Goal: Task Accomplishment & Management: Complete application form

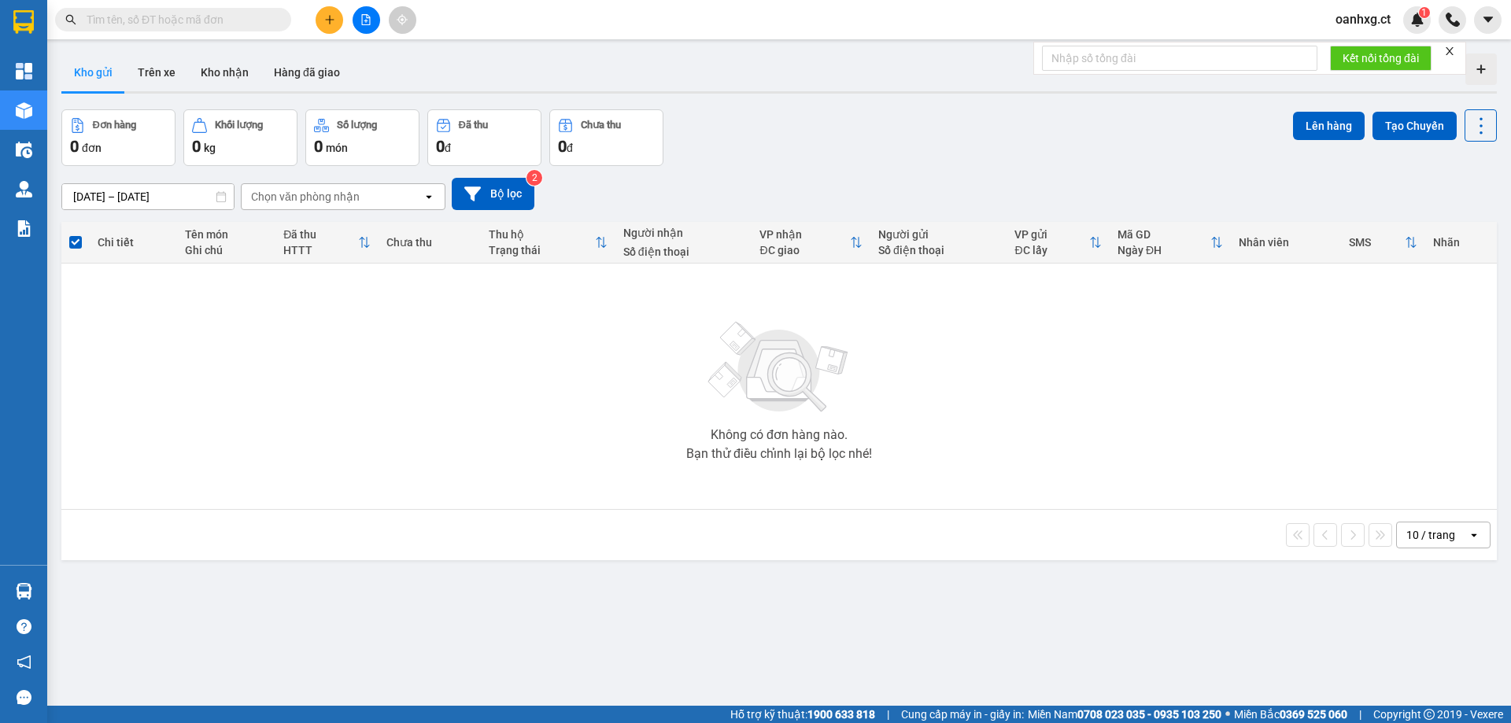
click at [322, 12] on button at bounding box center [330, 20] width 28 height 28
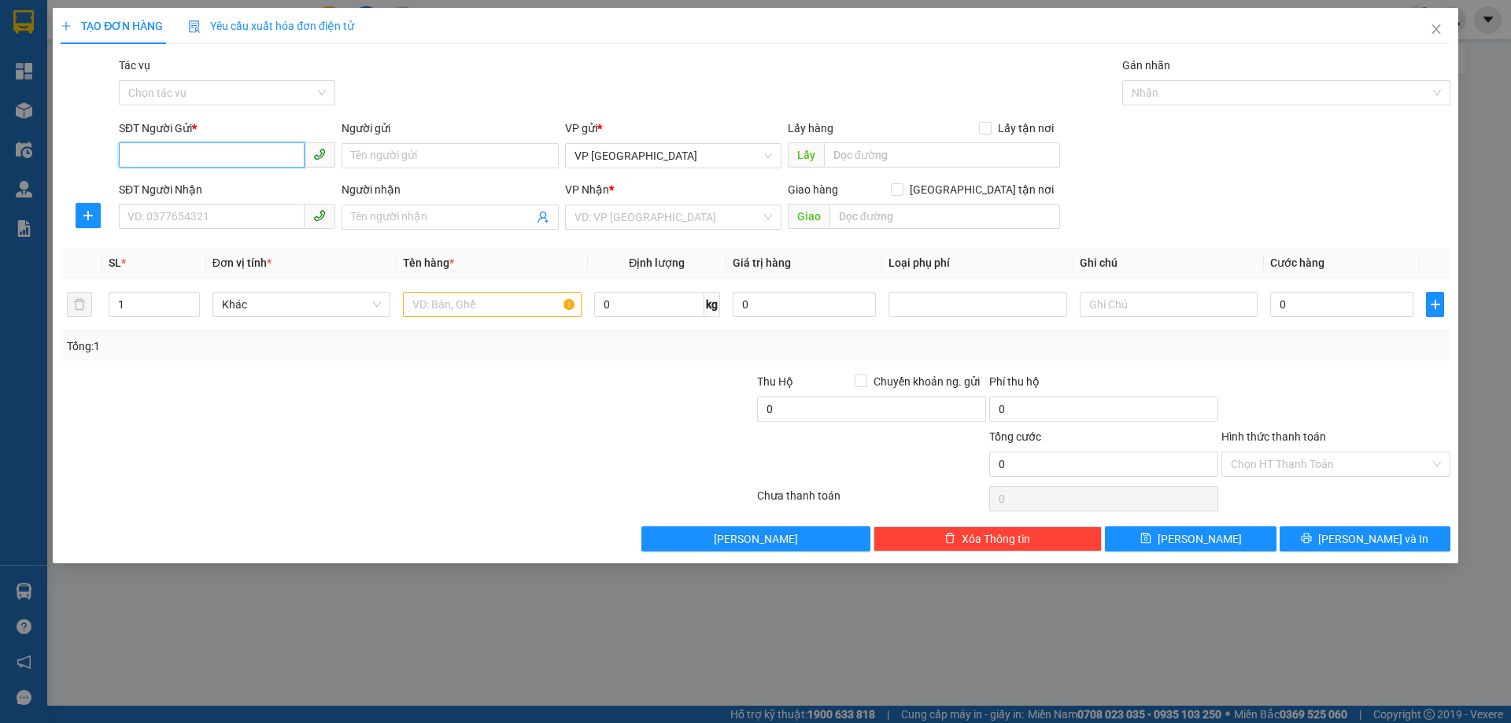
drag, startPoint x: 253, startPoint y: 152, endPoint x: 256, endPoint y: 135, distance: 17.6
click at [250, 151] on input "SĐT Người Gửi *" at bounding box center [212, 154] width 186 height 25
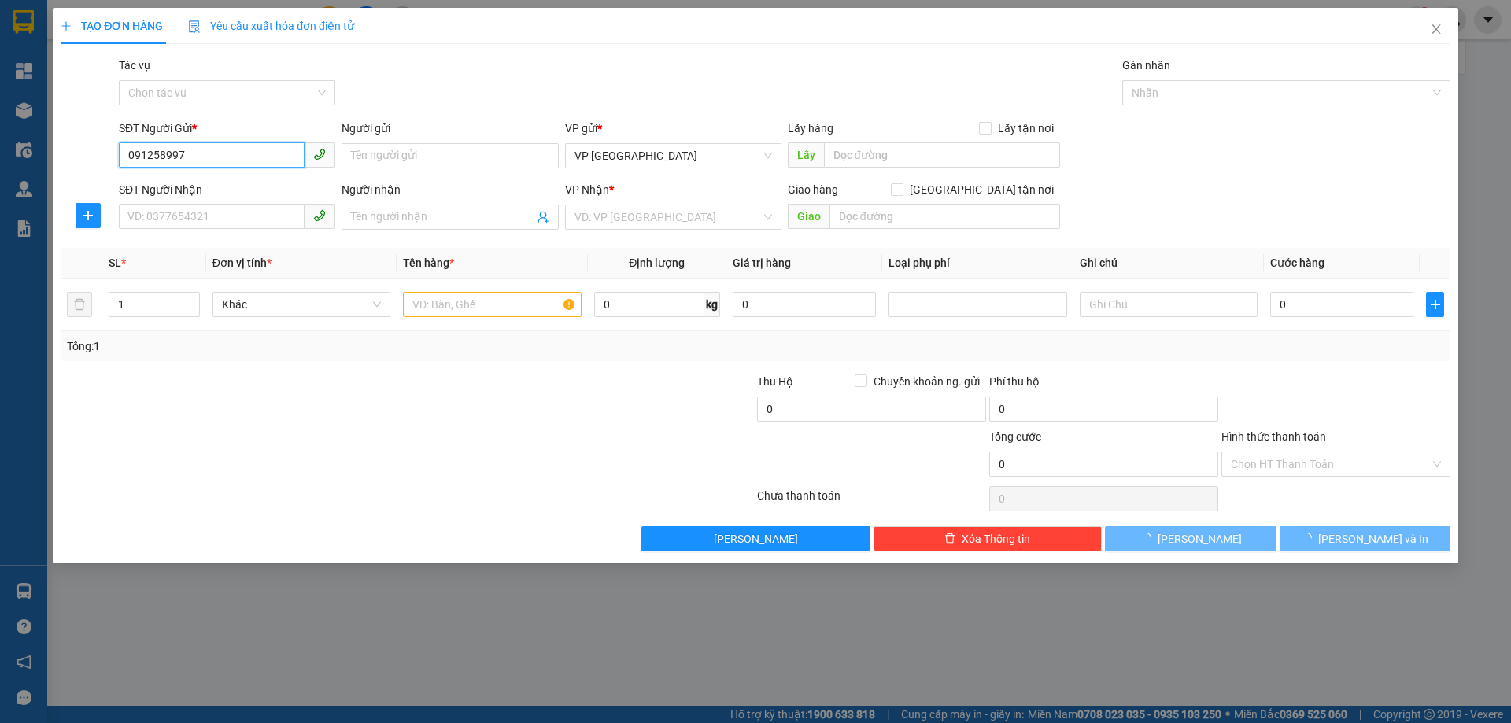
type input "0912589971"
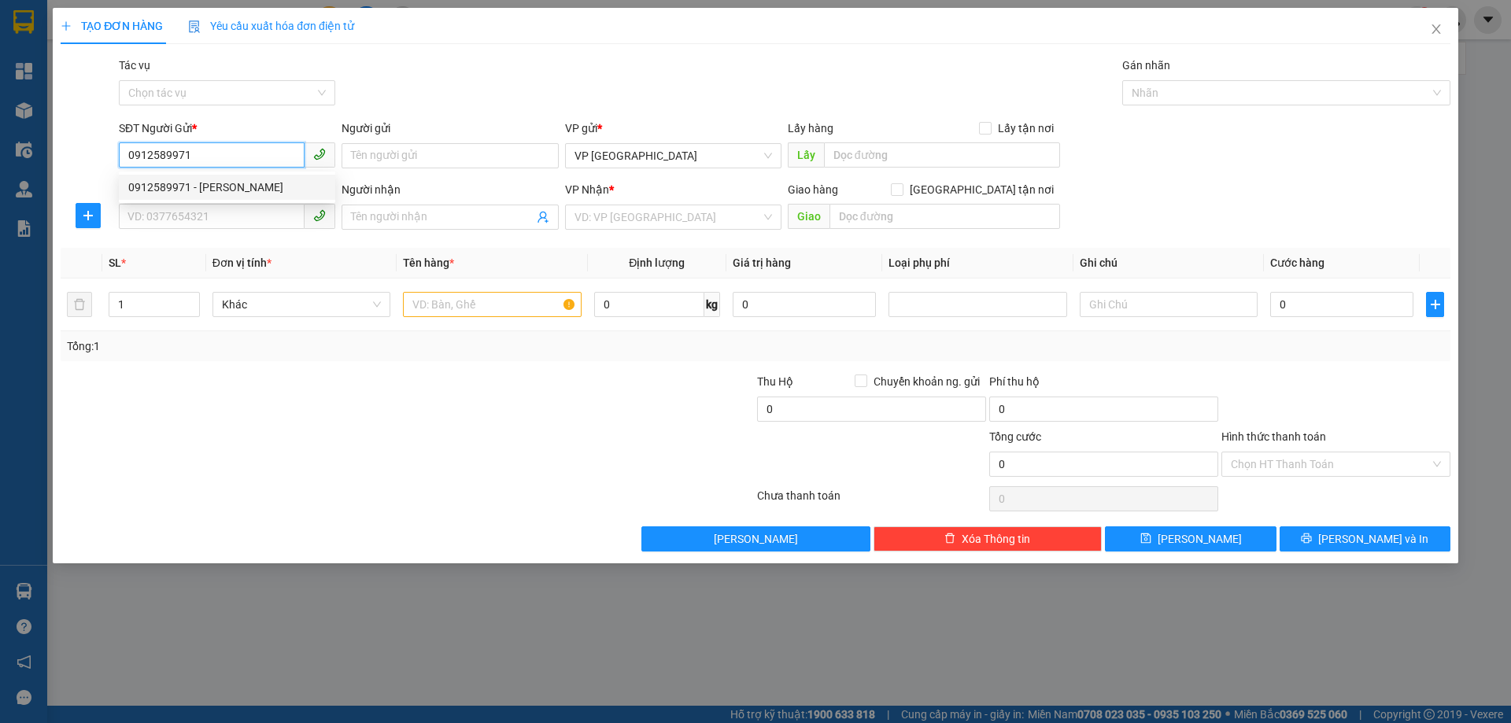
click at [253, 184] on div "0912589971 - anh quang" at bounding box center [227, 187] width 198 height 17
type input "[PERSON_NAME]"
type input "0369120989"
type input "ANH DŨNG"
type input "SAI SỐ NN . NG TBAO"
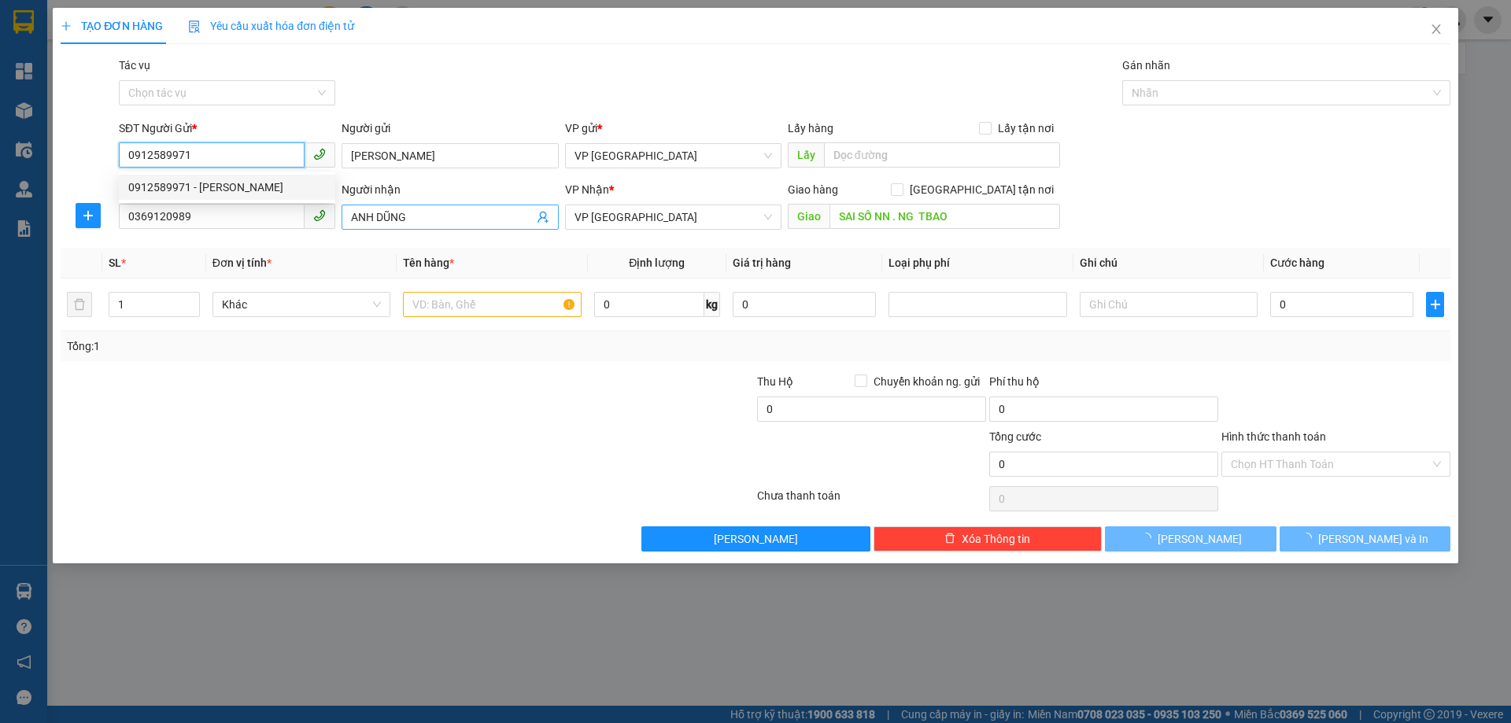
type input "40.000"
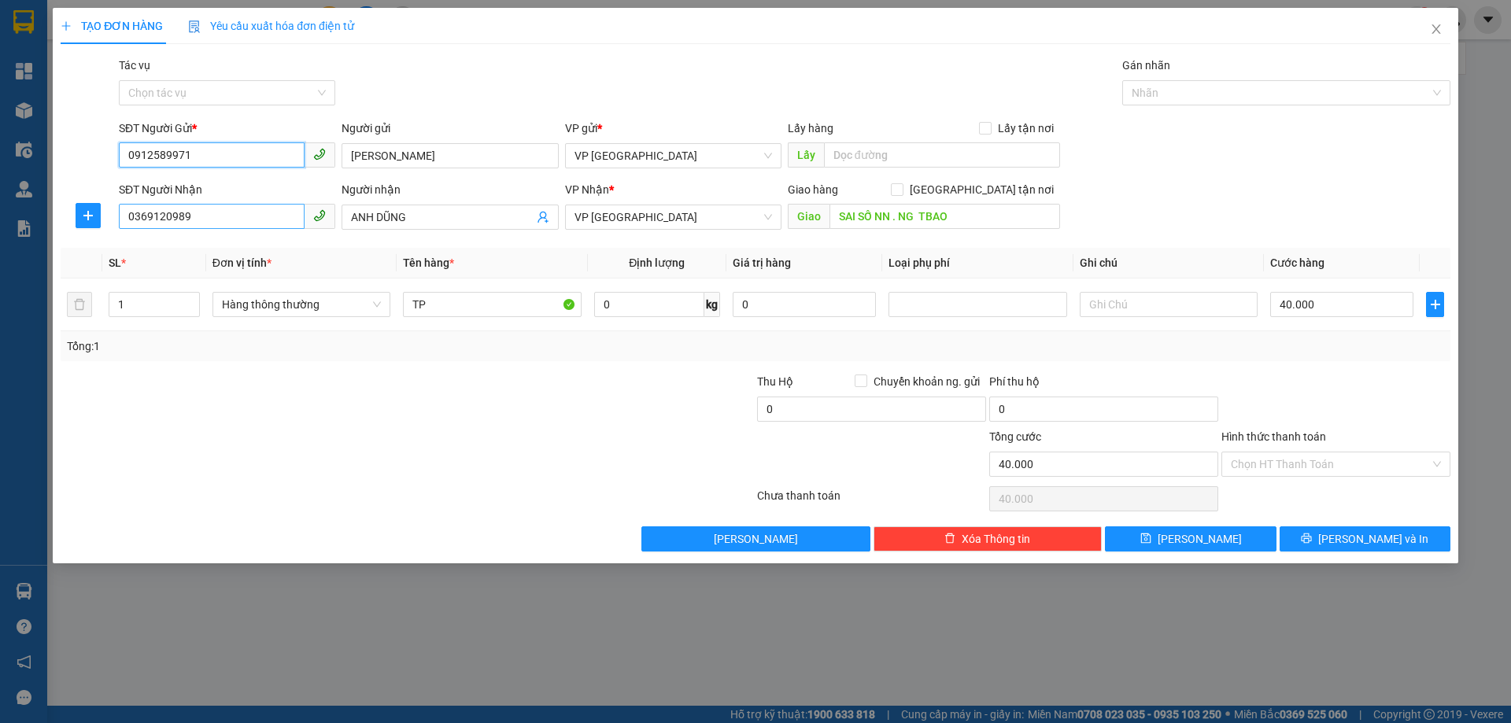
type input "0912589971"
drag, startPoint x: 132, startPoint y: 219, endPoint x: 296, endPoint y: 232, distance: 164.2
click at [312, 234] on body "Kết quả tìm kiếm ( 0 ) Bộ lọc No Data oanhxg.ct 1 Tổng Quan Kho hàng mới Điều h…" at bounding box center [755, 361] width 1511 height 723
type input "0369120985"
click at [402, 238] on div "Transit Pickup Surcharge Ids Transit Deliver Surcharge Ids Transit Deliver Surc…" at bounding box center [756, 304] width 1390 height 495
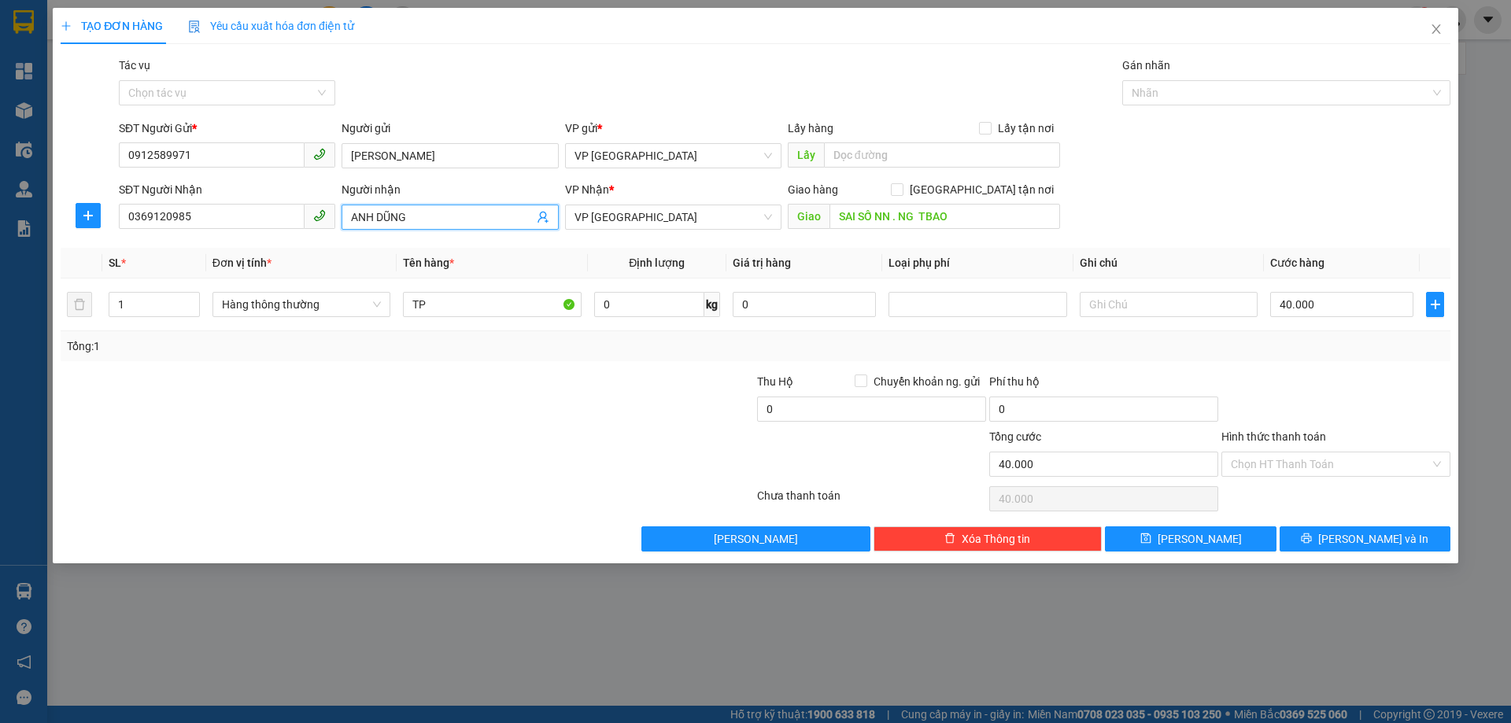
drag, startPoint x: 350, startPoint y: 217, endPoint x: 482, endPoint y: 218, distance: 132.2
click at [482, 218] on span "ANH DŨNG" at bounding box center [450, 217] width 216 height 25
drag, startPoint x: 353, startPoint y: 212, endPoint x: 496, endPoint y: 218, distance: 143.4
click at [483, 223] on input "ANH DŨNG" at bounding box center [442, 217] width 182 height 17
click at [445, 219] on input "Người nhận" at bounding box center [442, 217] width 182 height 17
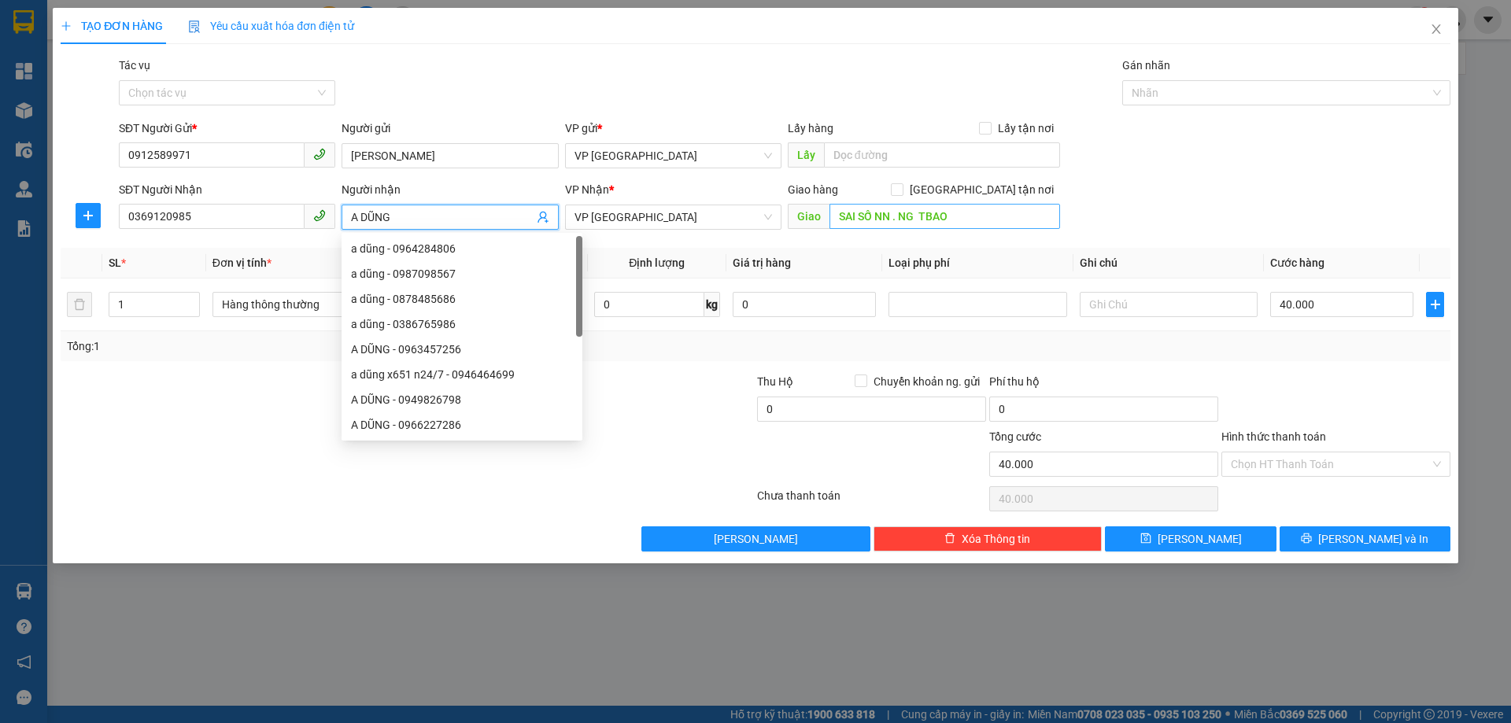
type input "A DŨNG"
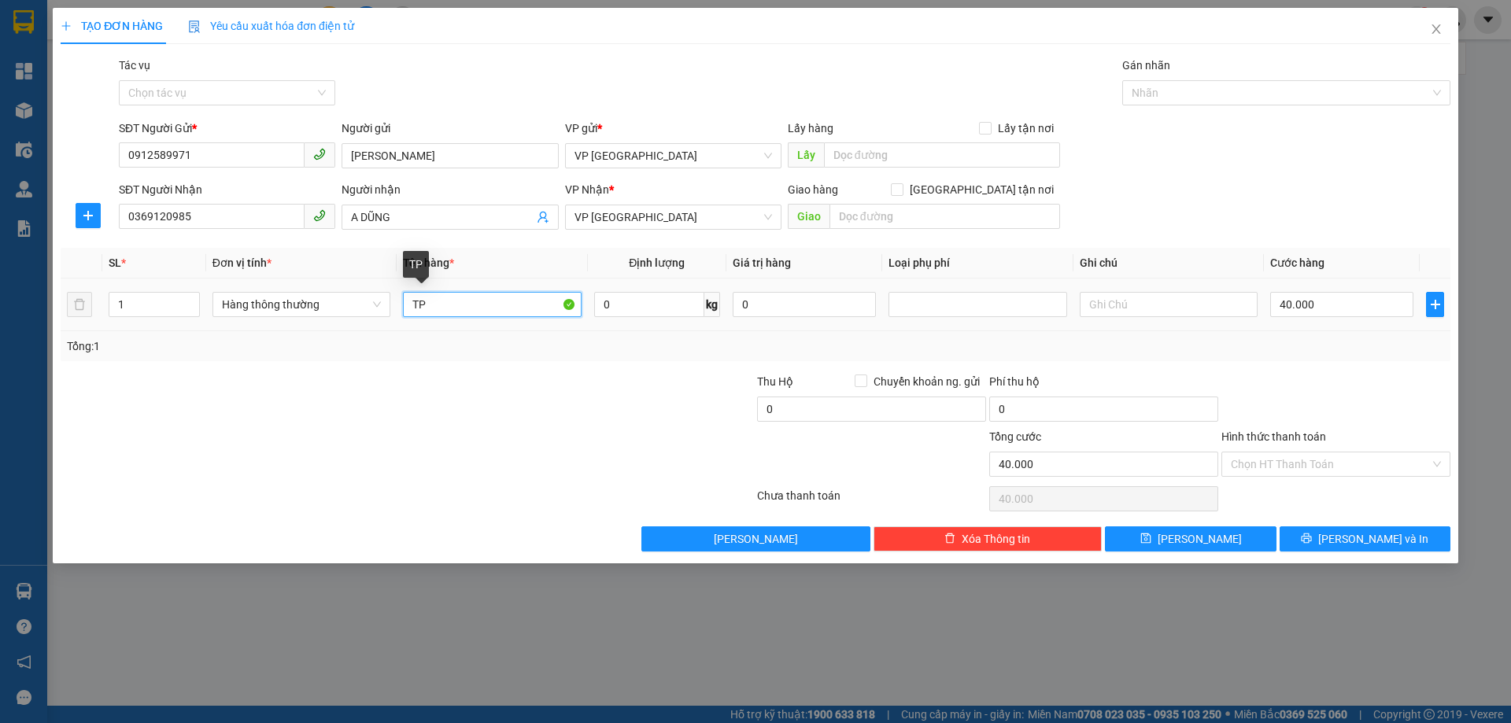
click at [460, 307] on input "TP" at bounding box center [492, 304] width 178 height 25
type input "T"
type input "BỌC HỒ SƠ"
click at [1337, 305] on input "40.000" at bounding box center [1341, 304] width 143 height 25
type input "0"
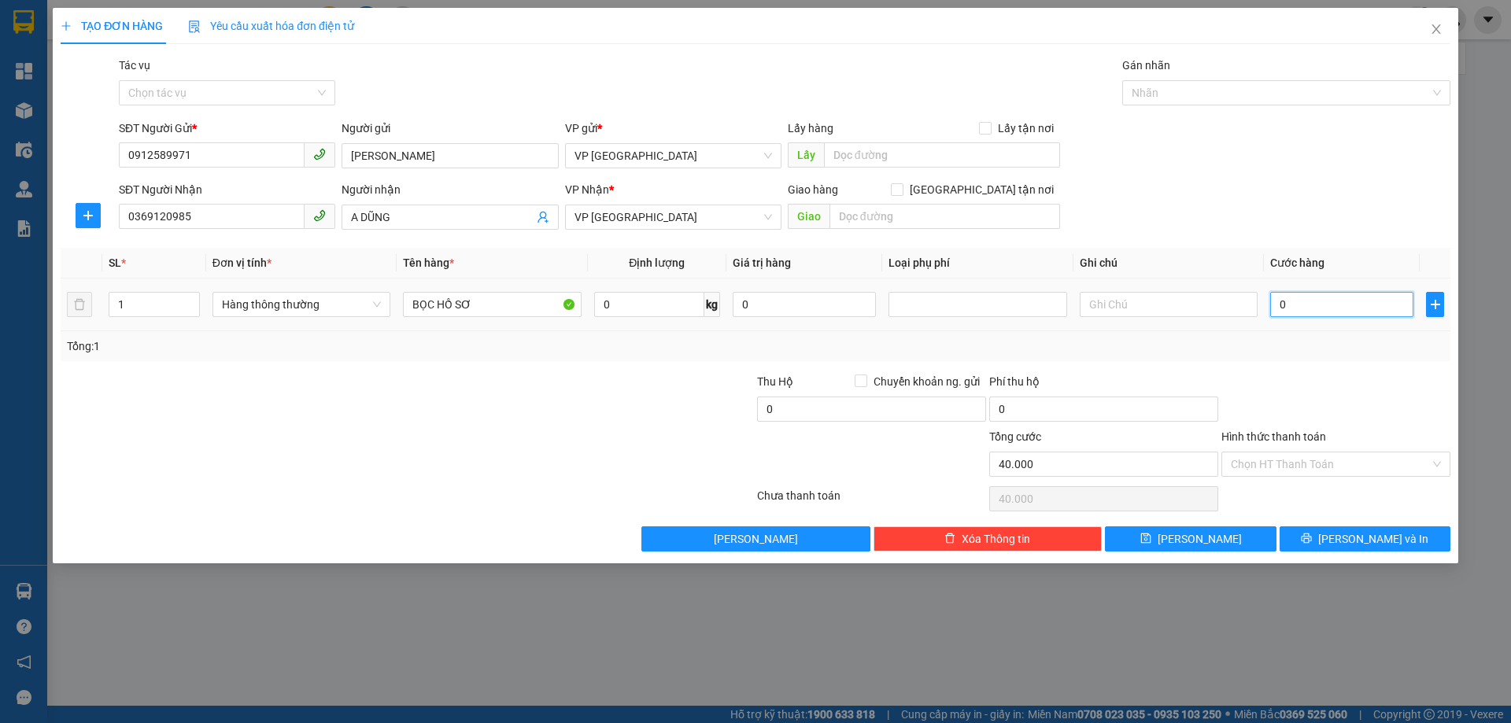
type input "0"
type input "003"
type input "3"
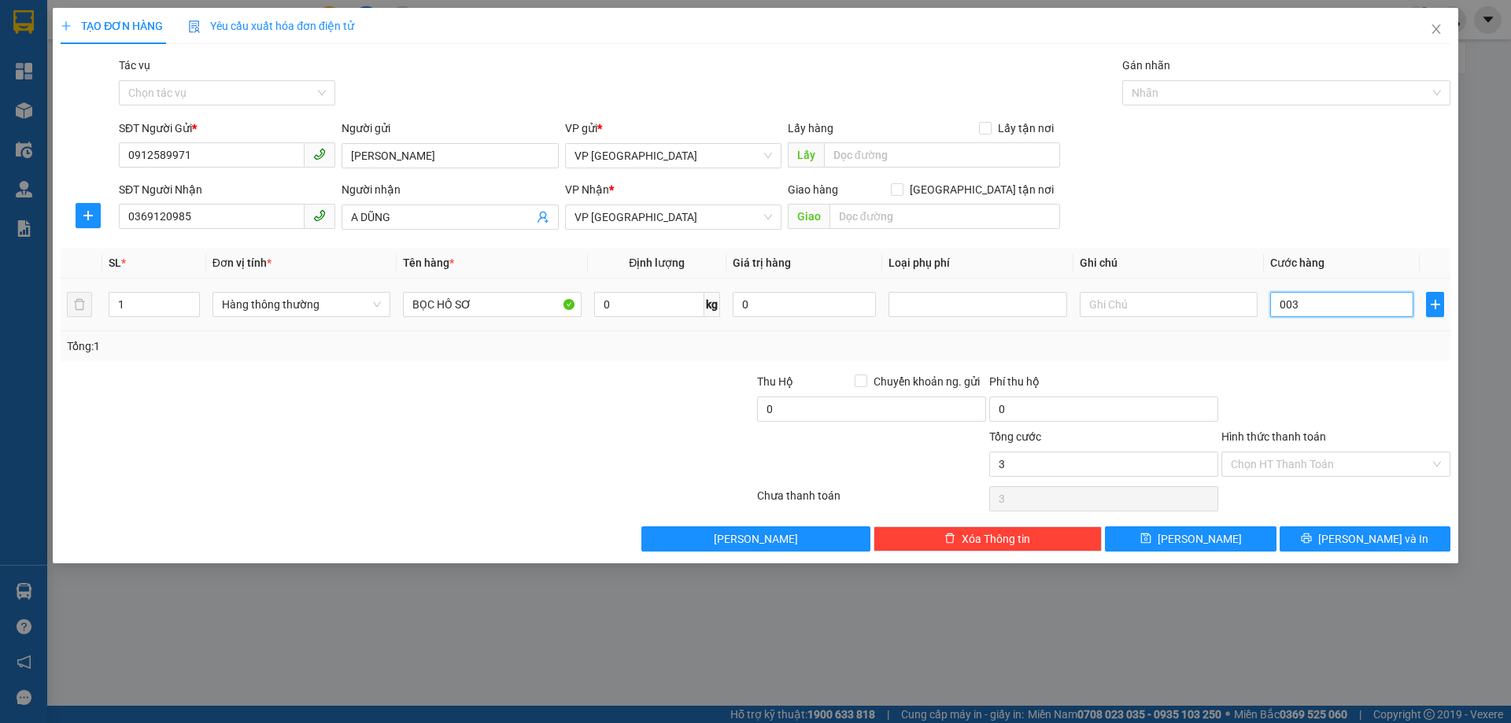
type input "0.030"
type input "30"
type input "0.030"
click at [1388, 391] on div at bounding box center [1336, 400] width 232 height 55
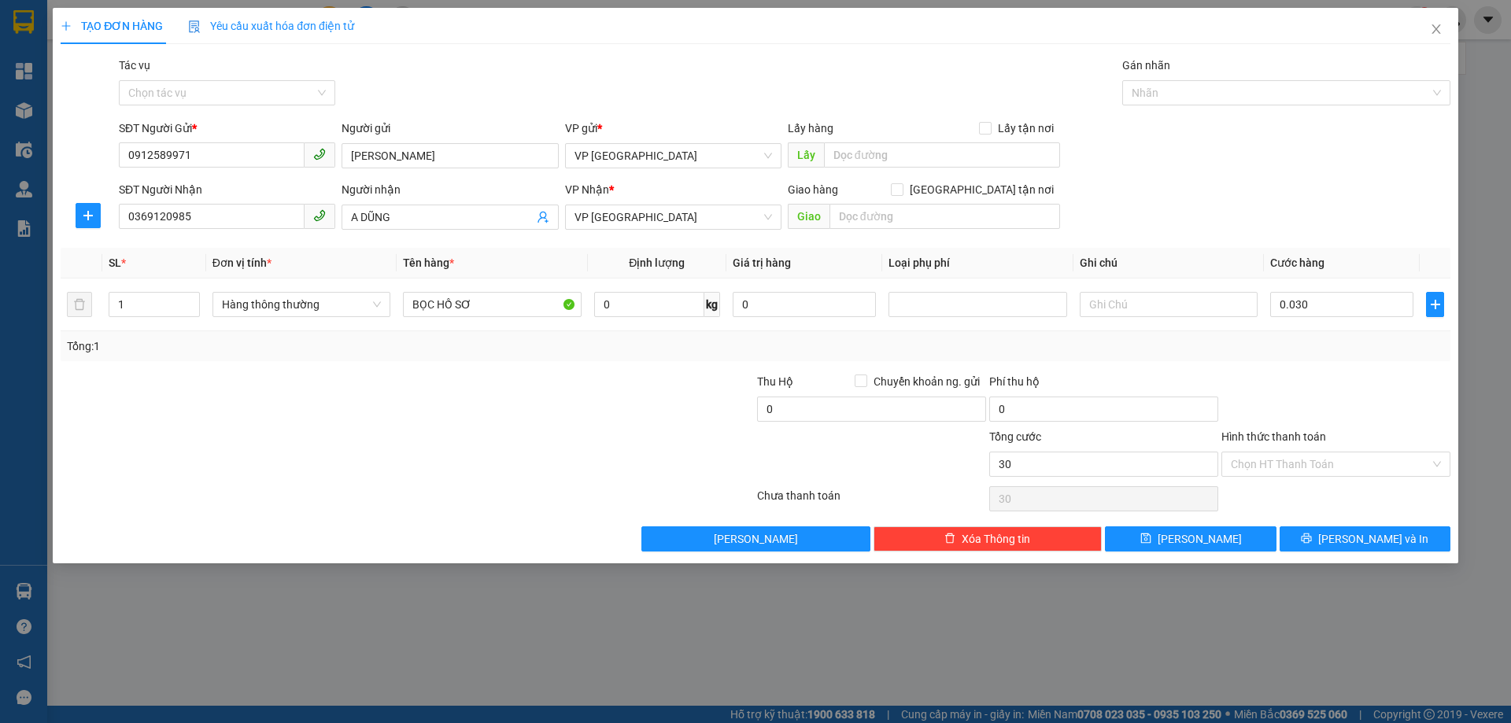
type input "30.000"
click at [1347, 465] on input "Hình thức thanh toán" at bounding box center [1330, 464] width 199 height 24
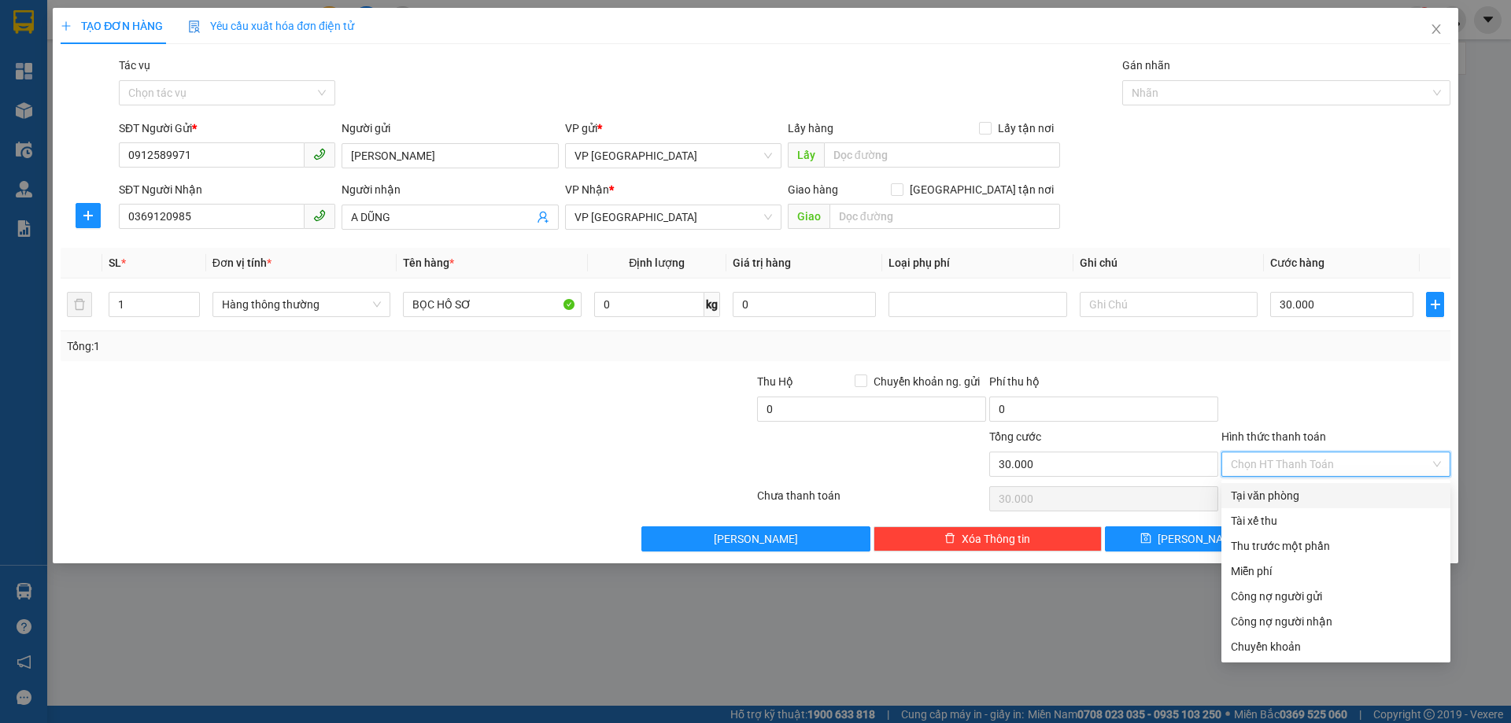
click at [1302, 496] on div "Tại văn phòng" at bounding box center [1336, 495] width 210 height 17
type input "0"
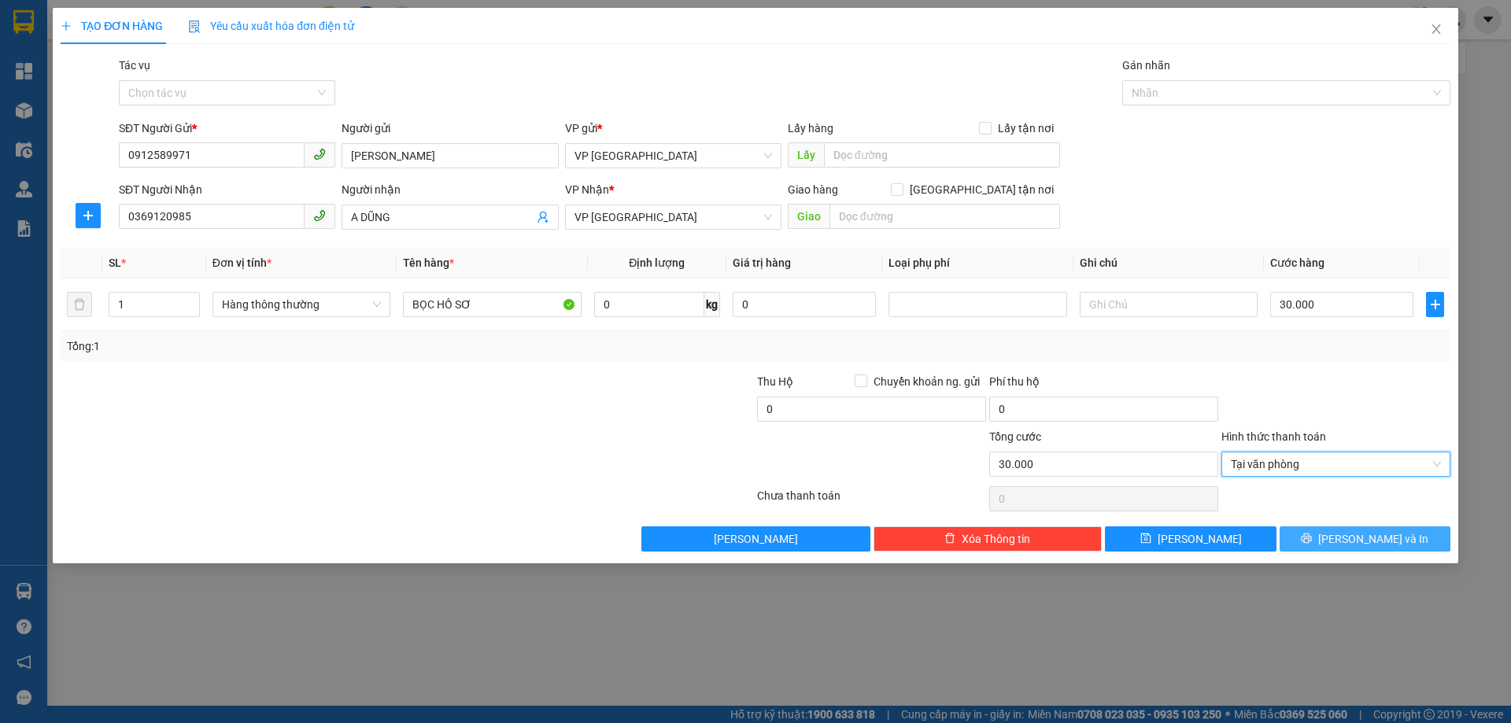
click at [1331, 531] on button "Lưu và In" at bounding box center [1365, 538] width 171 height 25
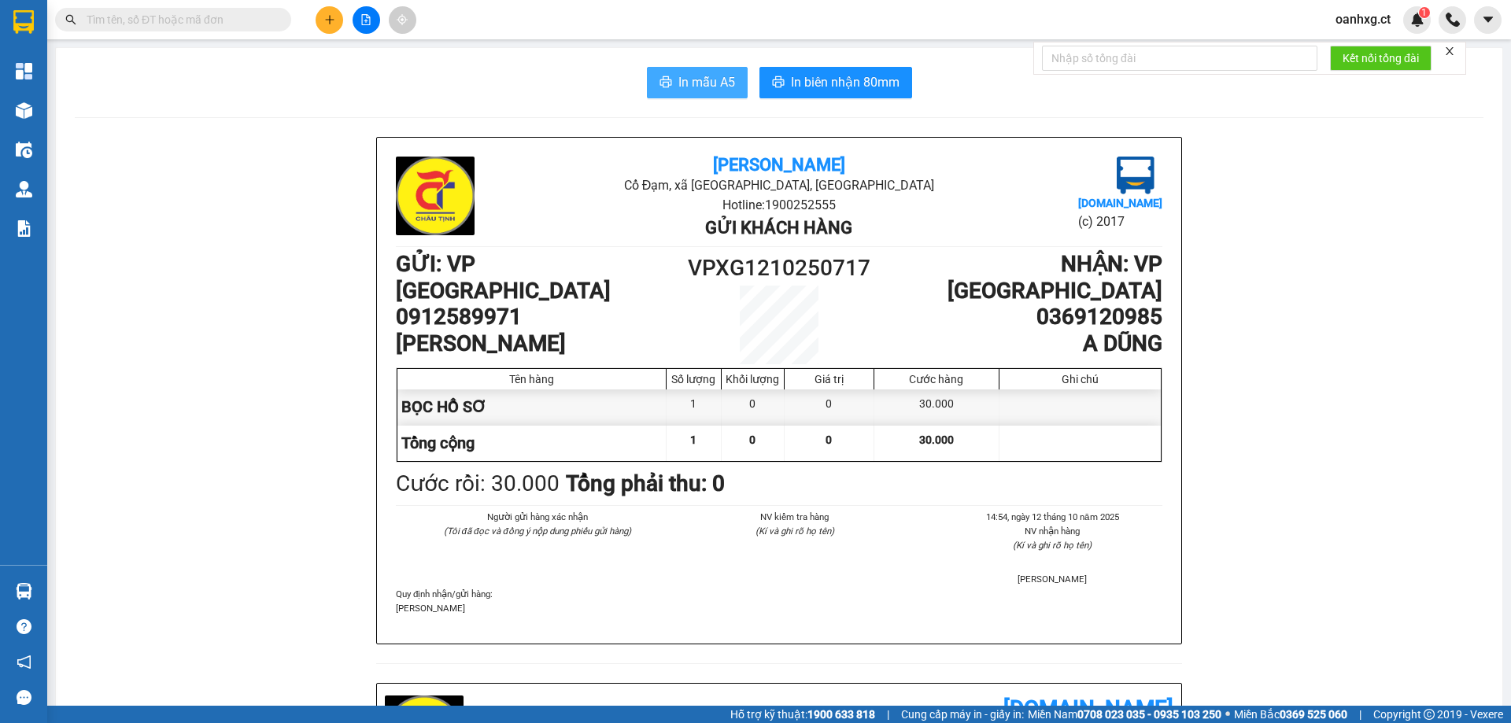
click at [707, 92] on span "In mẫu A5" at bounding box center [706, 82] width 57 height 20
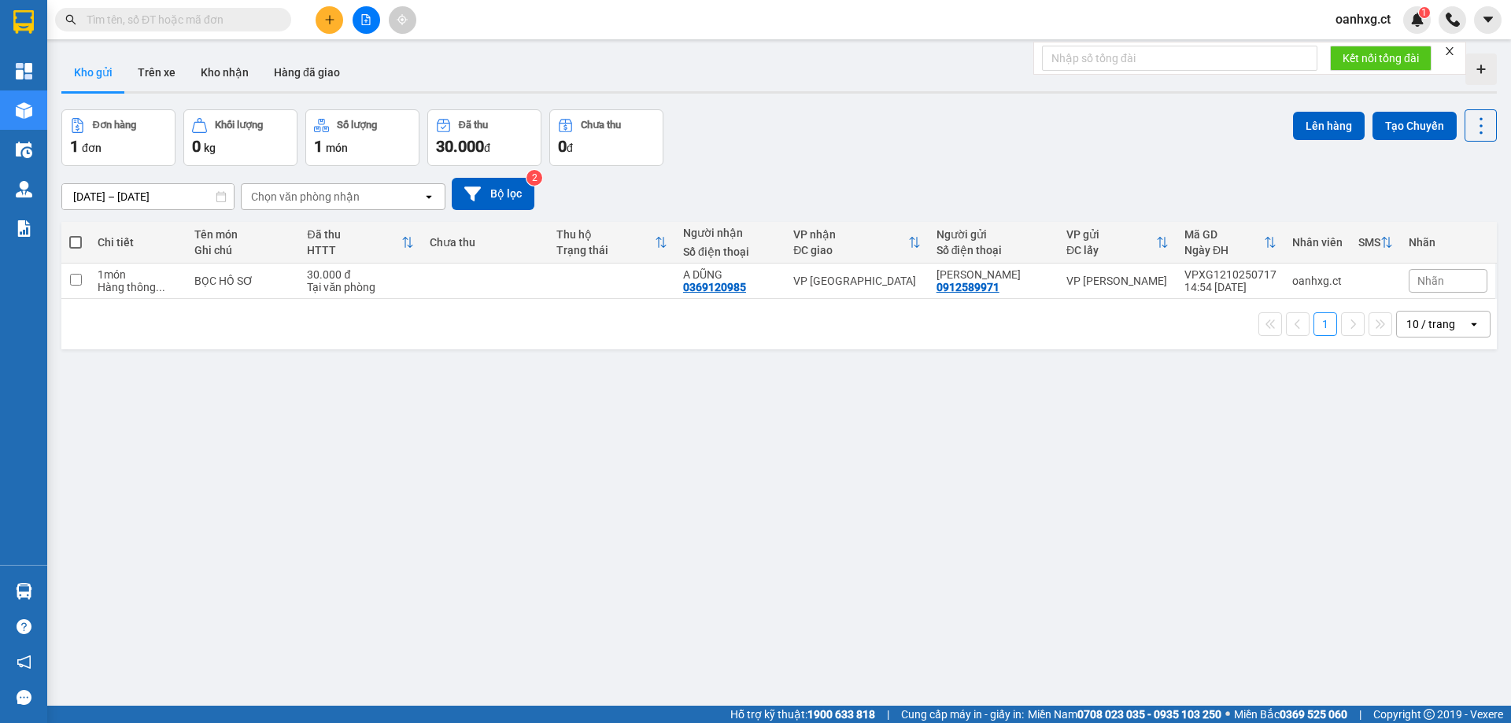
click at [1375, 18] on span "oanhxg.ct" at bounding box center [1363, 19] width 80 height 20
click at [1375, 49] on span "Đăng xuất" at bounding box center [1380, 48] width 66 height 17
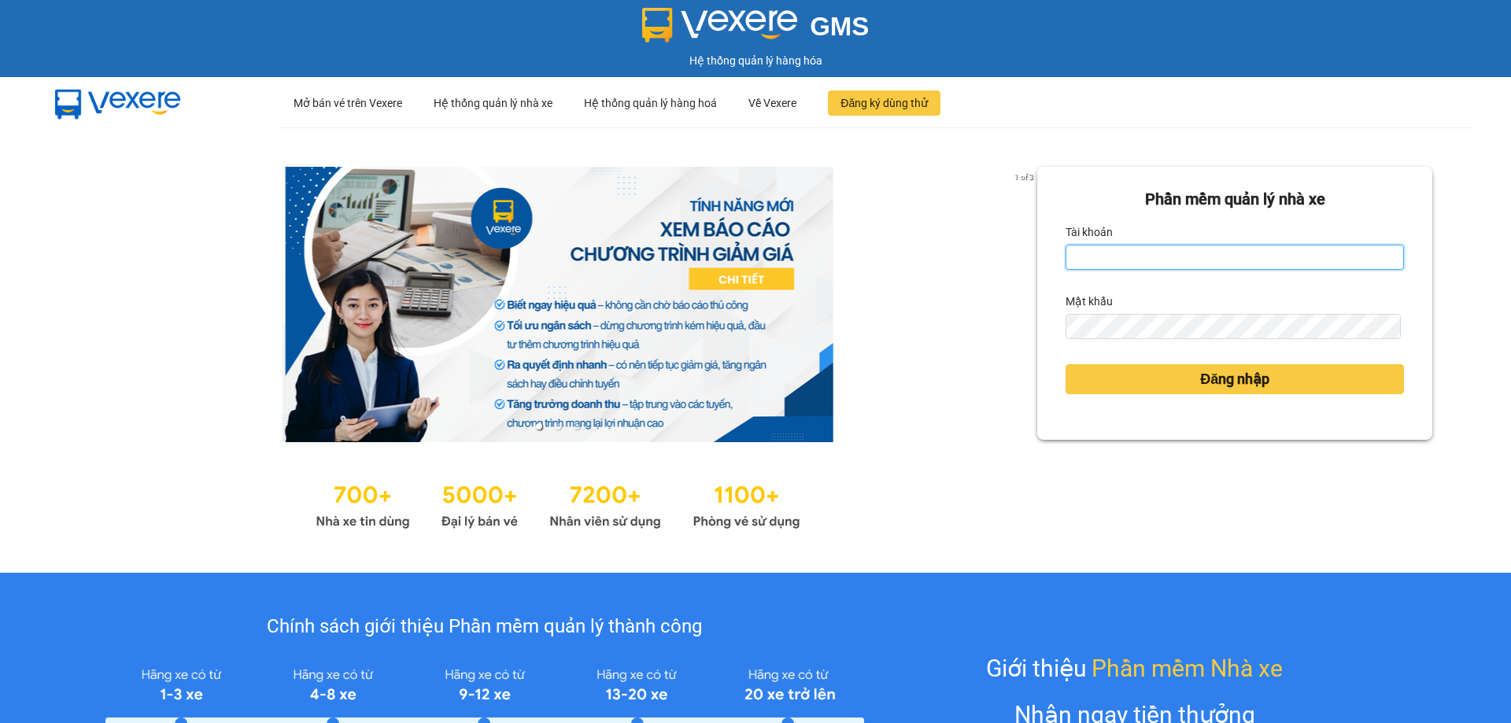
drag, startPoint x: 1223, startPoint y: 257, endPoint x: 1204, endPoint y: 268, distance: 22.3
click at [1223, 257] on input "Tài khoản" at bounding box center [1234, 257] width 338 height 25
type input "lyxg.ct"
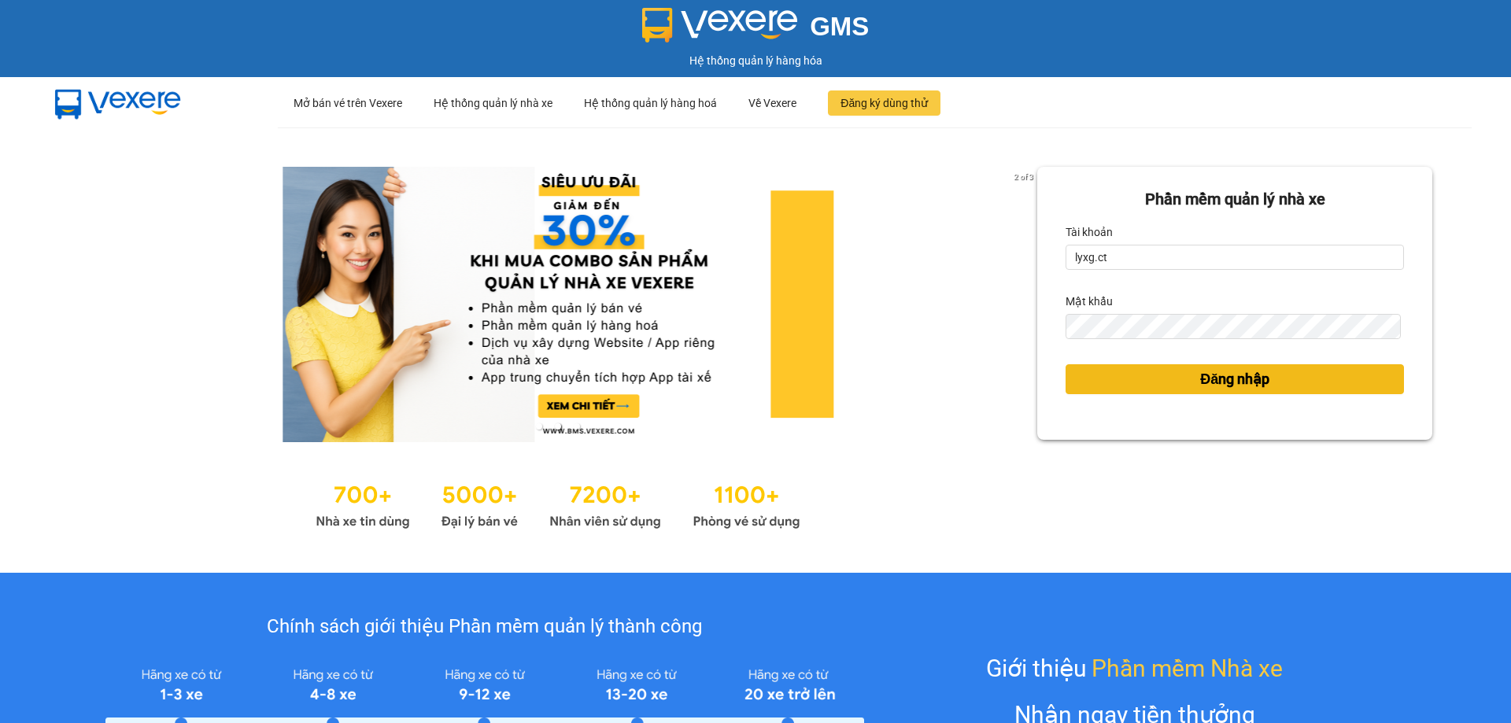
click at [1158, 382] on button "Đăng nhập" at bounding box center [1234, 379] width 338 height 30
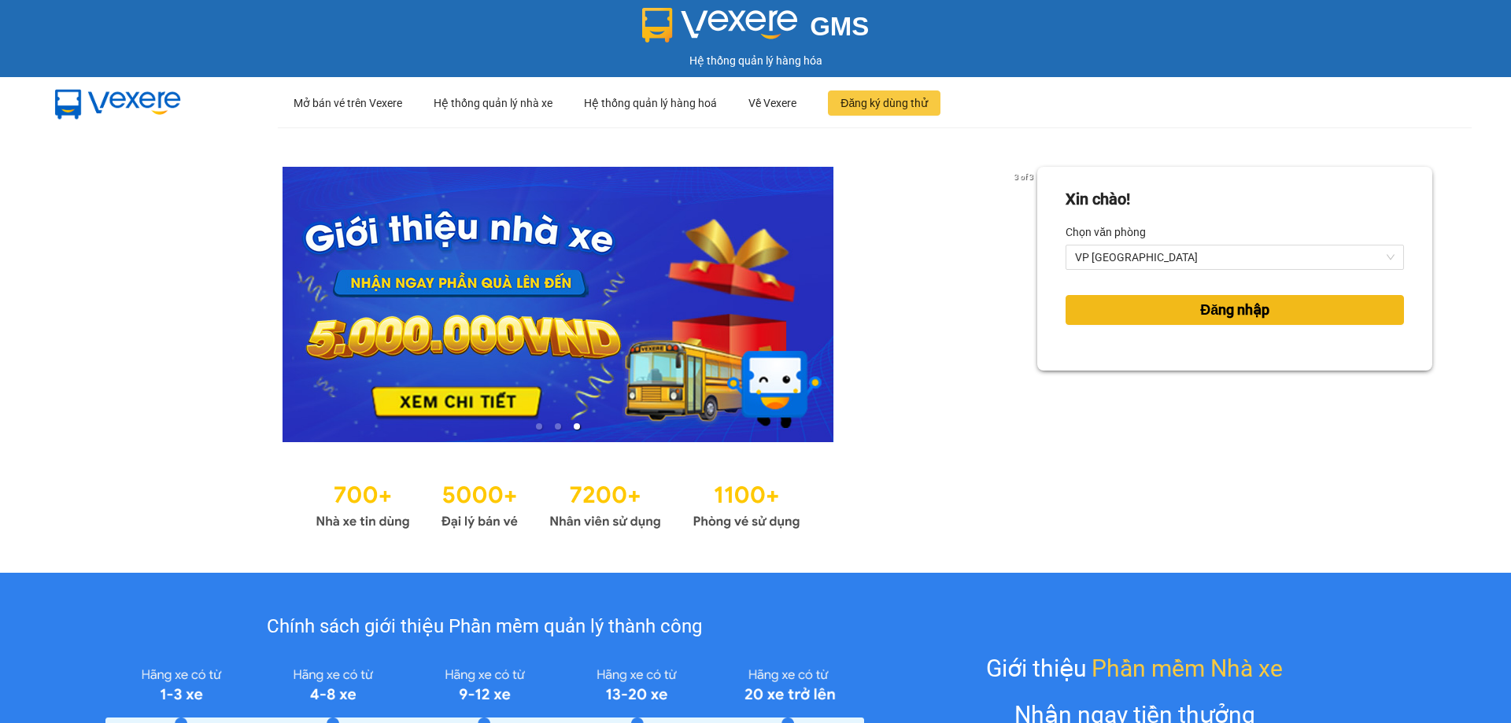
click at [1248, 318] on span "Đăng nhập" at bounding box center [1234, 310] width 69 height 22
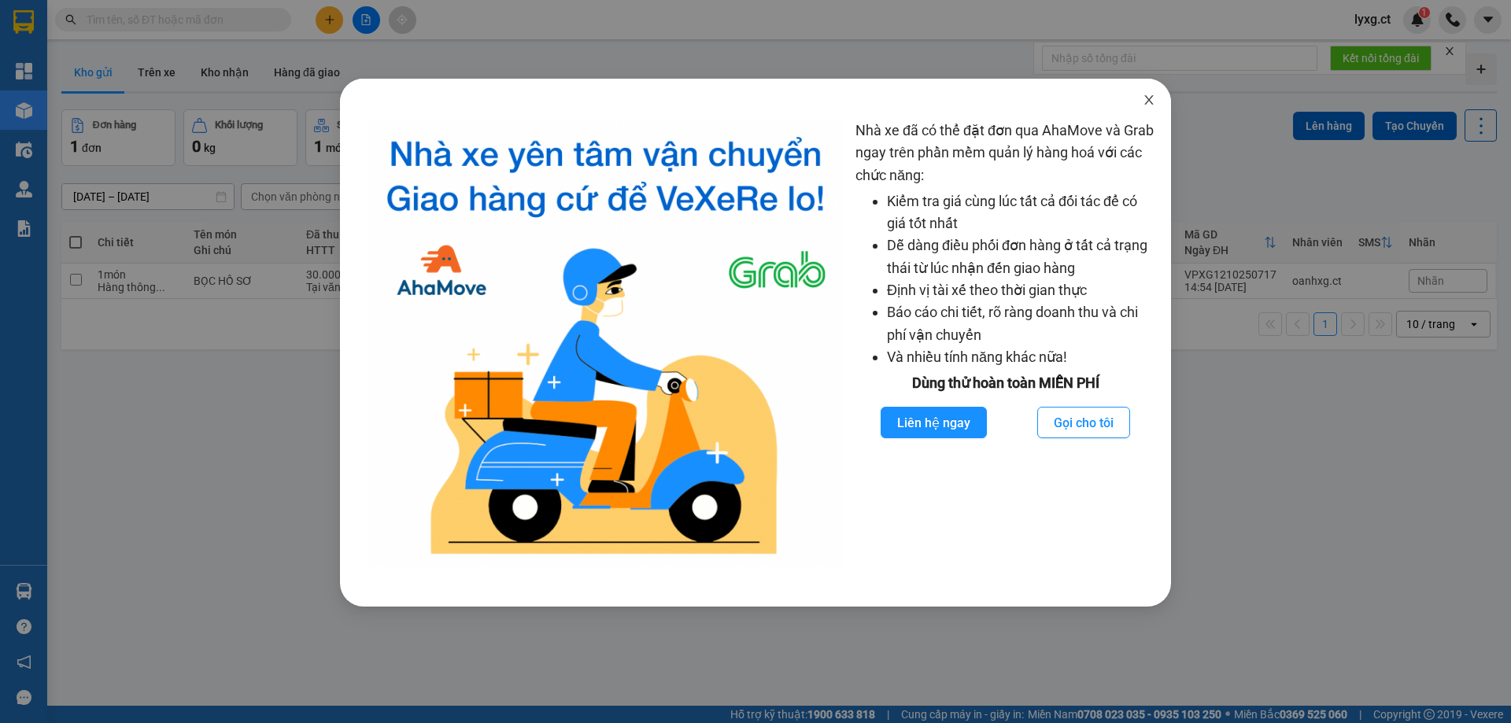
click at [1147, 96] on icon "close" at bounding box center [1149, 100] width 13 height 13
